Goal: Task Accomplishment & Management: Use online tool/utility

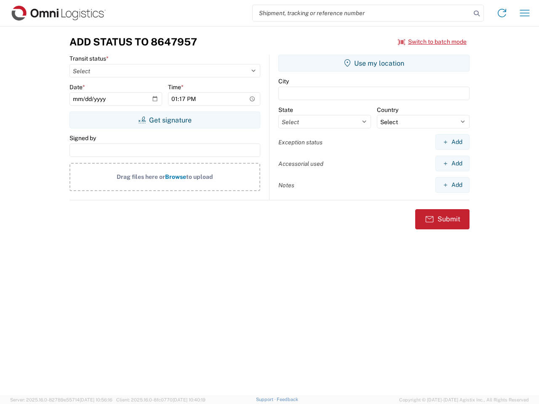
click at [362, 13] on input "search" at bounding box center [362, 13] width 218 height 16
click at [477, 13] on icon at bounding box center [477, 14] width 12 height 12
click at [502, 13] on icon at bounding box center [501, 12] width 13 height 13
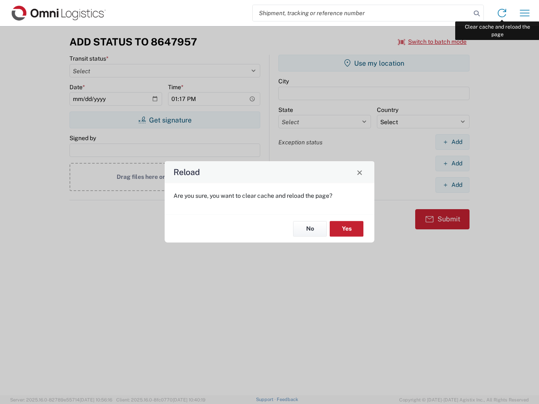
click at [525, 13] on div "Reload Are you sure, you want to clear cache and reload the page? No Yes" at bounding box center [269, 202] width 539 height 404
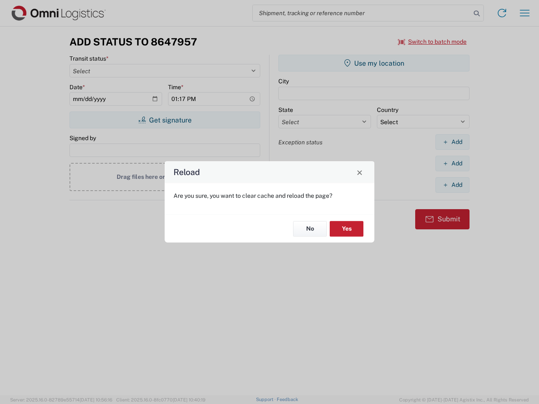
click at [433, 42] on div "Reload Are you sure, you want to clear cache and reload the page? No Yes" at bounding box center [269, 202] width 539 height 404
click at [165, 120] on div "Reload Are you sure, you want to clear cache and reload the page? No Yes" at bounding box center [269, 202] width 539 height 404
click at [374, 63] on div "Reload Are you sure, you want to clear cache and reload the page? No Yes" at bounding box center [269, 202] width 539 height 404
click at [452, 142] on div "Reload Are you sure, you want to clear cache and reload the page? No Yes" at bounding box center [269, 202] width 539 height 404
click at [452, 163] on div "Reload Are you sure, you want to clear cache and reload the page? No Yes" at bounding box center [269, 202] width 539 height 404
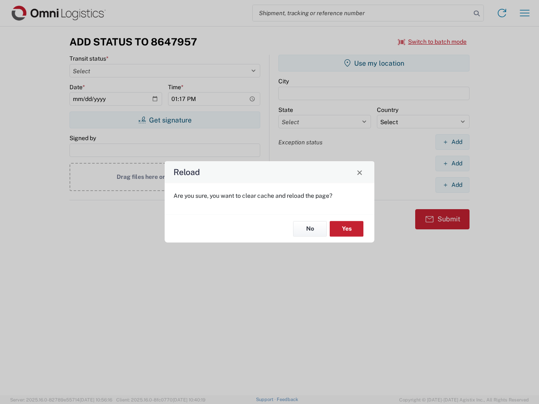
click at [452, 185] on div "Reload Are you sure, you want to clear cache and reload the page? No Yes" at bounding box center [269, 202] width 539 height 404
